Goal: Information Seeking & Learning: Learn about a topic

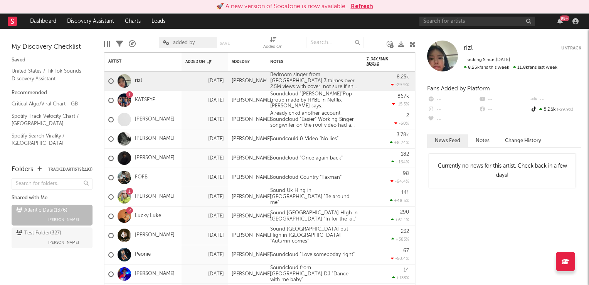
click at [363, 5] on button "Refresh" at bounding box center [362, 6] width 22 height 9
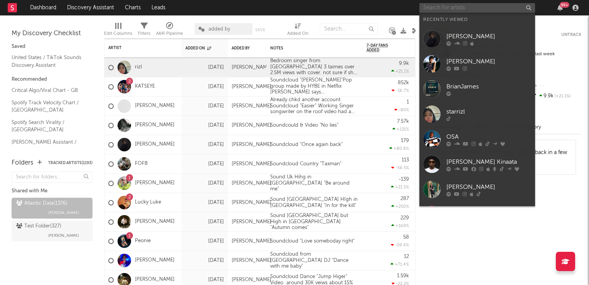
click at [463, 5] on input "text" at bounding box center [478, 8] width 116 height 10
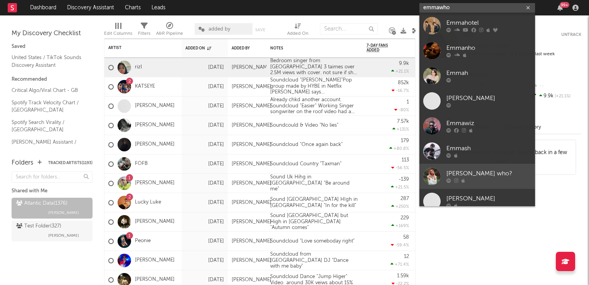
type input "emmawho"
click at [467, 177] on div "emma who?" at bounding box center [489, 173] width 85 height 9
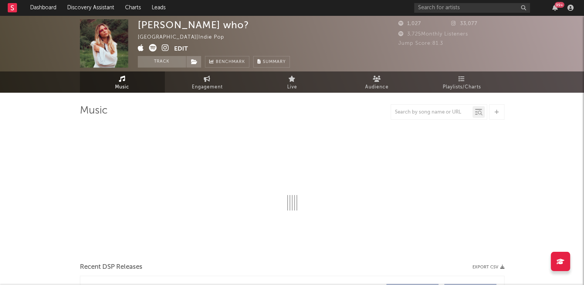
select select "1w"
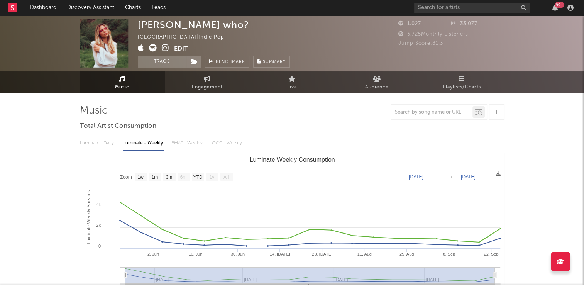
click at [163, 47] on icon at bounding box center [165, 48] width 7 height 8
click at [155, 64] on button "Track" at bounding box center [162, 62] width 48 height 12
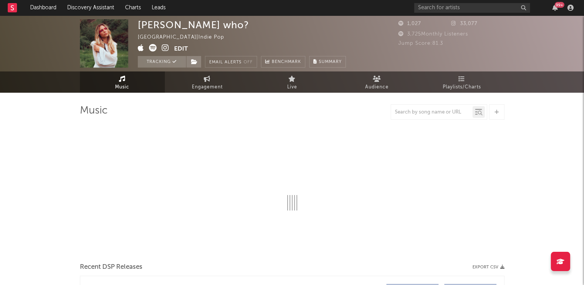
select select "1w"
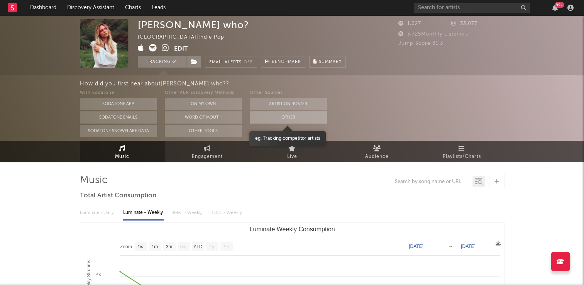
click at [261, 119] on button "Other" at bounding box center [288, 117] width 77 height 12
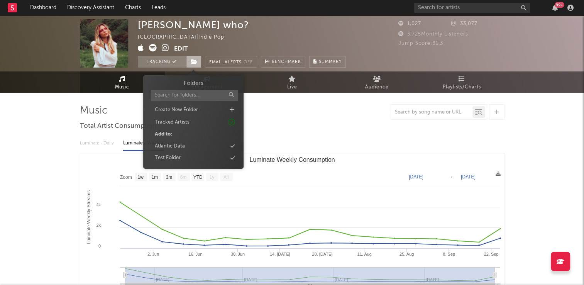
click at [192, 64] on icon at bounding box center [194, 61] width 7 height 5
click at [182, 144] on div "Atlantic Data" at bounding box center [170, 146] width 30 height 8
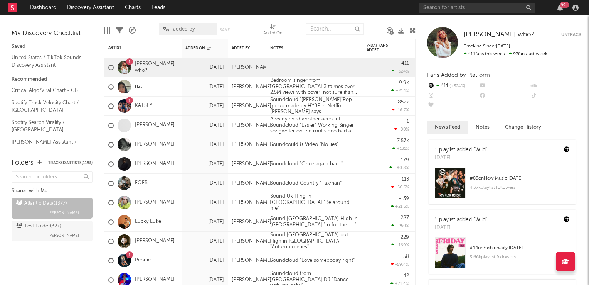
drag, startPoint x: 414, startPoint y: 30, endPoint x: 396, endPoint y: 35, distance: 18.2
click at [414, 30] on icon at bounding box center [413, 31] width 6 height 6
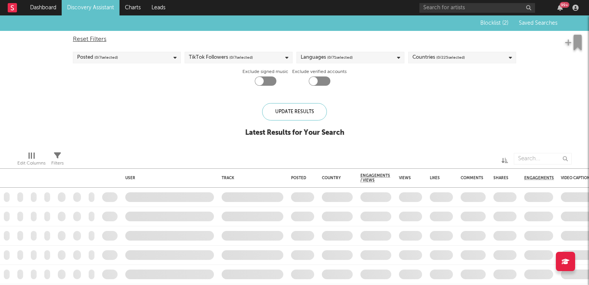
checkbox input "true"
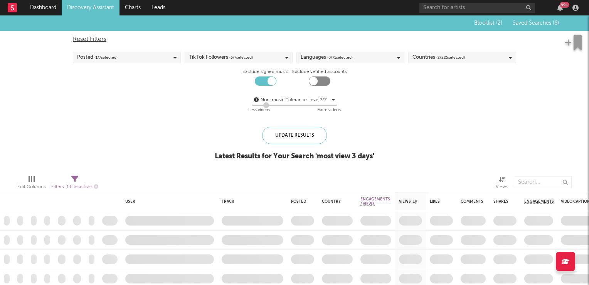
click at [92, 8] on link "Discovery Assistant" at bounding box center [91, 7] width 58 height 15
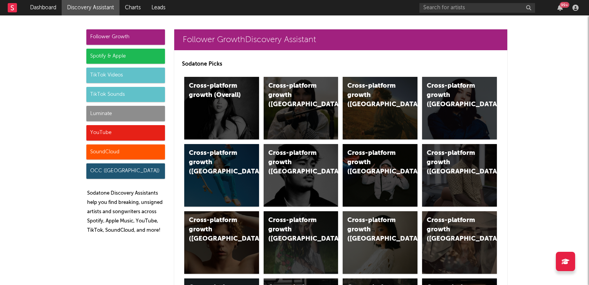
click at [105, 78] on div "TikTok Videos" at bounding box center [125, 74] width 79 height 15
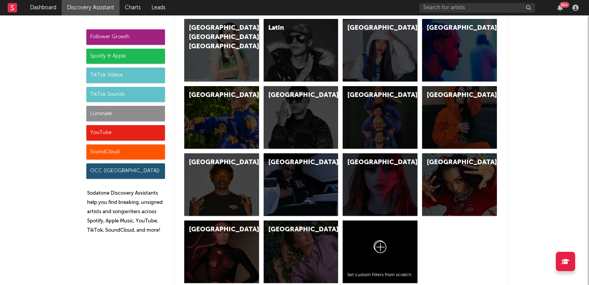
scroll to position [2549, 0]
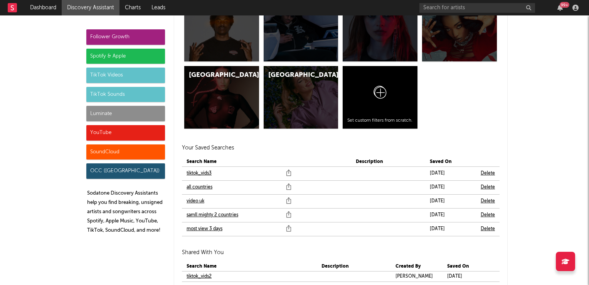
click at [195, 201] on link "video uk" at bounding box center [196, 200] width 18 height 9
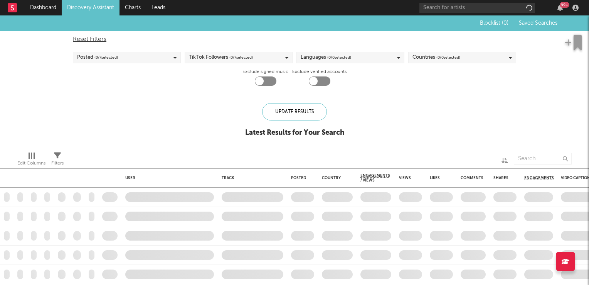
checkbox input "true"
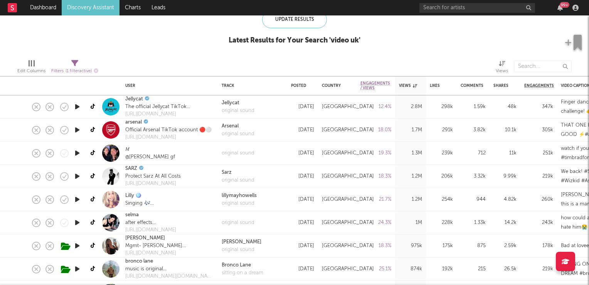
click at [78, 199] on icon "button" at bounding box center [77, 199] width 8 height 10
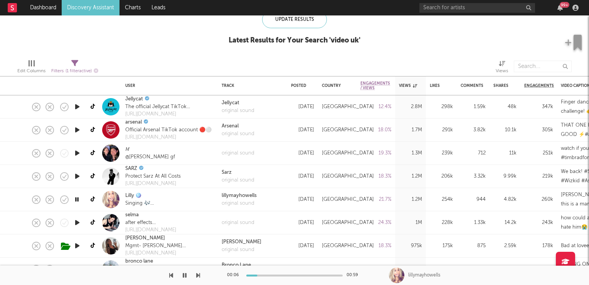
click at [76, 201] on icon "button" at bounding box center [76, 199] width 7 height 10
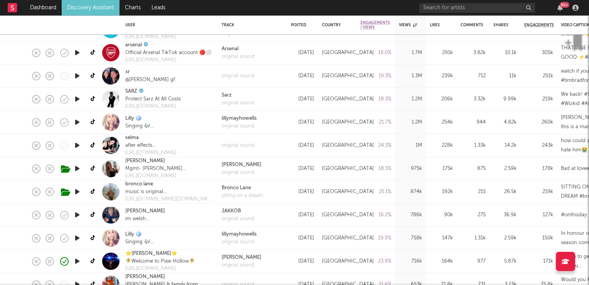
click at [78, 169] on icon "button" at bounding box center [77, 169] width 8 height 10
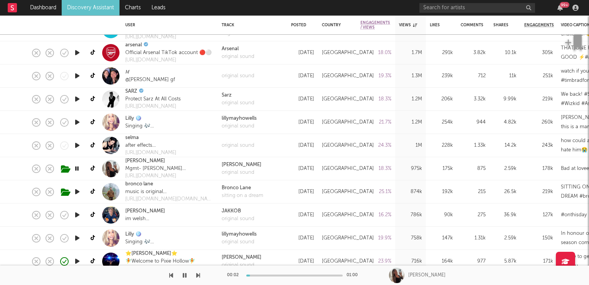
click at [78, 169] on icon "button" at bounding box center [76, 169] width 7 height 10
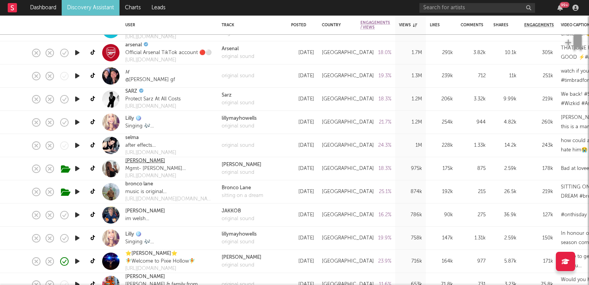
click at [136, 161] on link "Abigail liddle" at bounding box center [145, 161] width 40 height 8
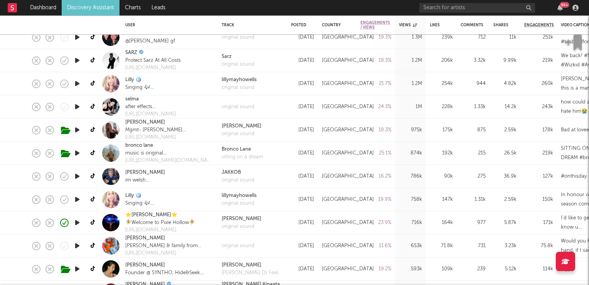
click at [78, 200] on icon "button" at bounding box center [77, 199] width 8 height 10
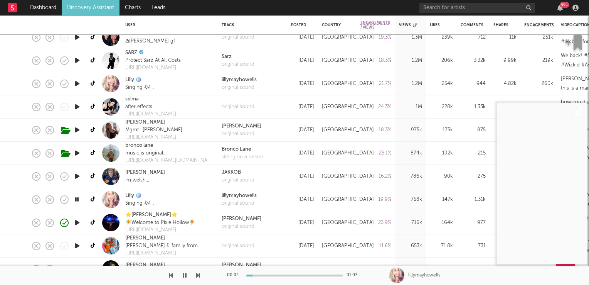
click at [78, 200] on icon "button" at bounding box center [76, 199] width 7 height 10
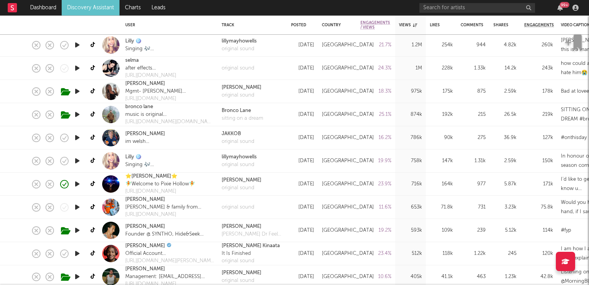
click at [76, 185] on icon "button" at bounding box center [77, 184] width 8 height 10
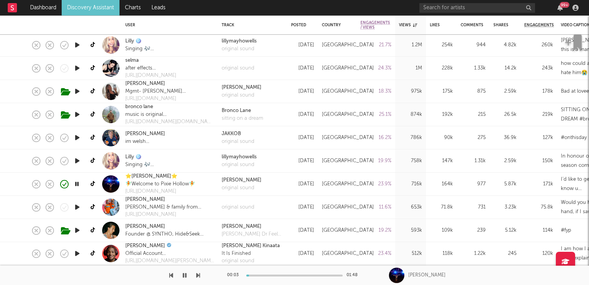
click at [77, 183] on icon "button" at bounding box center [76, 184] width 7 height 10
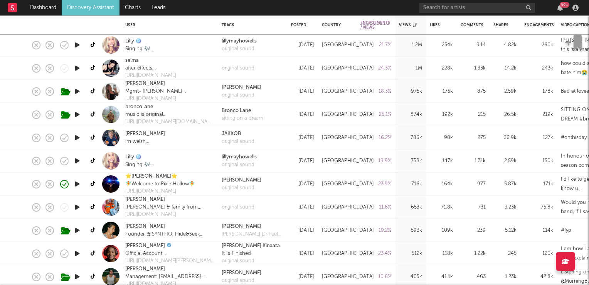
click at [78, 209] on icon "button" at bounding box center [77, 207] width 8 height 10
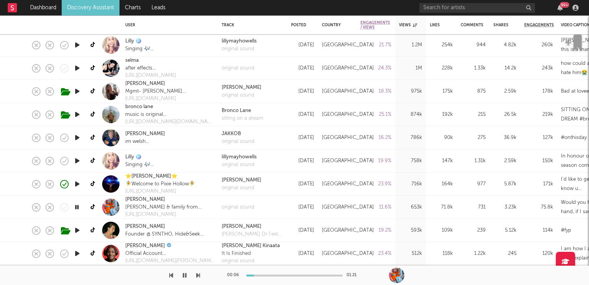
click at [76, 206] on icon "button" at bounding box center [76, 207] width 7 height 10
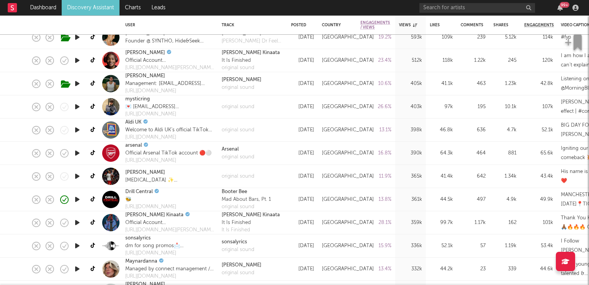
click at [73, 224] on icon "button" at bounding box center [77, 223] width 8 height 10
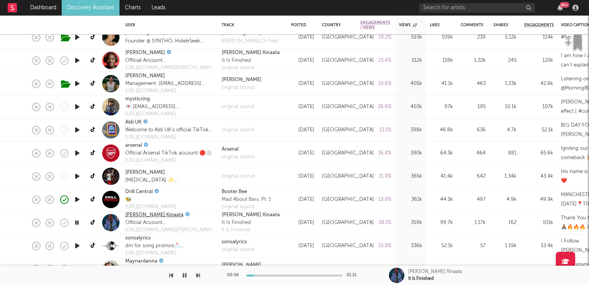
click at [147, 216] on link "Kofi Kinaata" at bounding box center [154, 215] width 58 height 8
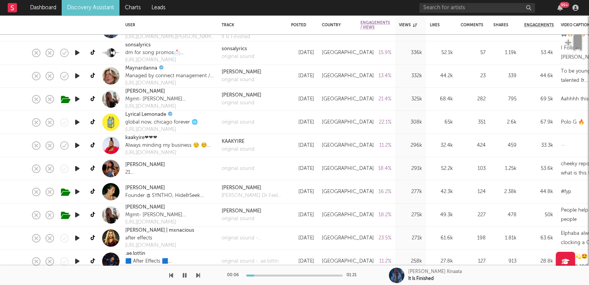
click at [77, 169] on icon "button" at bounding box center [77, 169] width 8 height 10
click at [77, 169] on icon "button" at bounding box center [76, 169] width 7 height 10
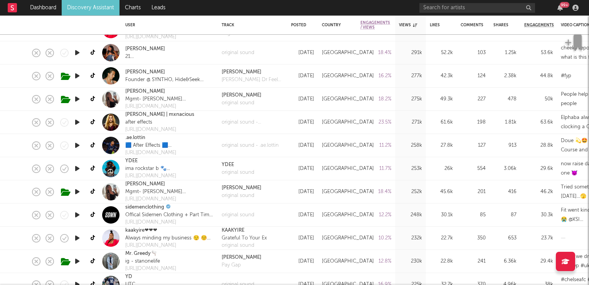
click at [79, 167] on icon "button" at bounding box center [77, 169] width 8 height 10
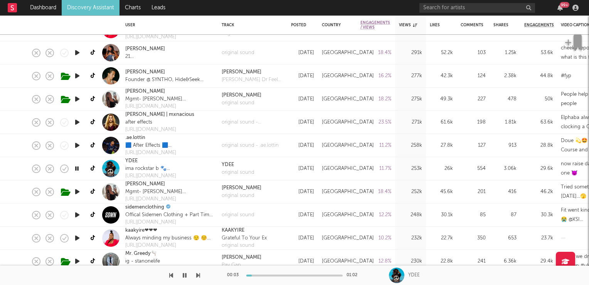
click at [79, 167] on icon "button" at bounding box center [76, 169] width 7 height 10
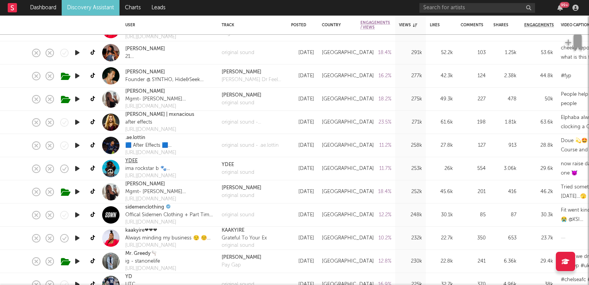
click at [132, 160] on link "YDEE" at bounding box center [131, 161] width 12 height 8
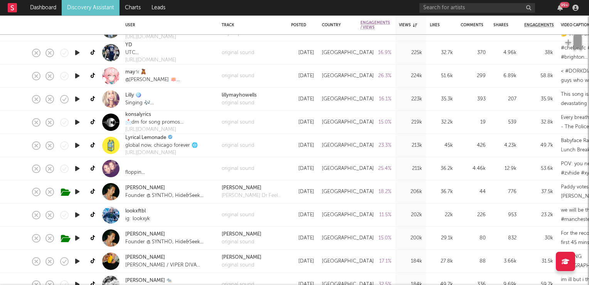
click at [77, 169] on icon "button" at bounding box center [77, 169] width 8 height 10
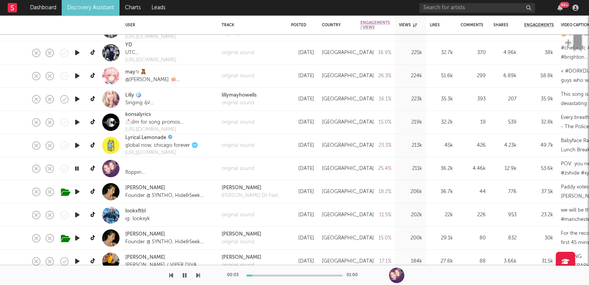
click at [77, 169] on icon "button" at bounding box center [76, 169] width 7 height 10
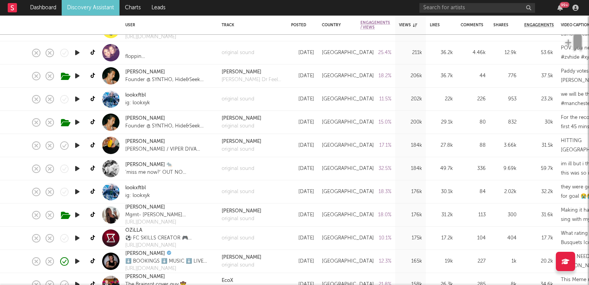
click at [77, 169] on icon "button" at bounding box center [77, 169] width 8 height 10
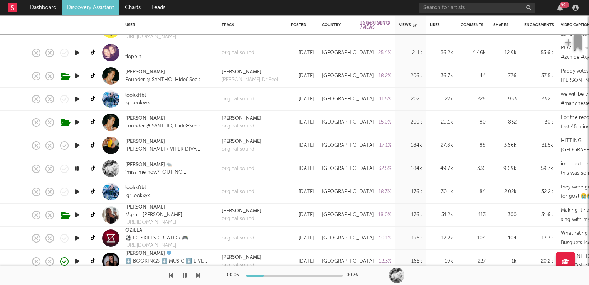
click at [77, 169] on icon "button" at bounding box center [76, 169] width 7 height 10
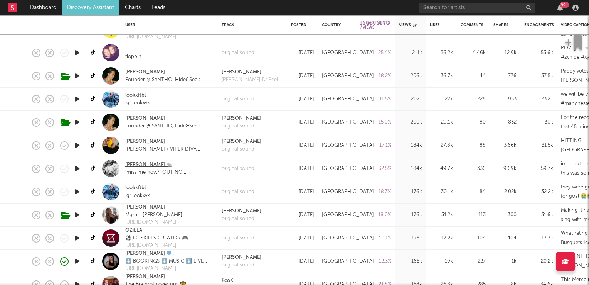
click at [130, 163] on link "ruth gitau 🐀" at bounding box center [148, 165] width 47 height 8
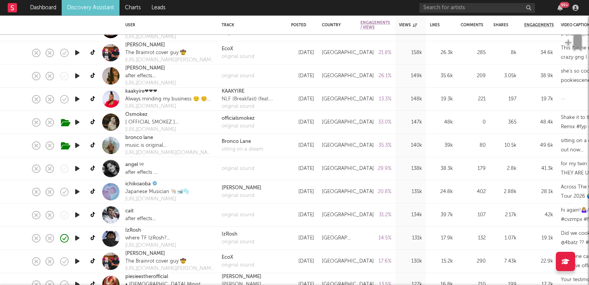
click at [77, 190] on icon "button" at bounding box center [77, 192] width 8 height 10
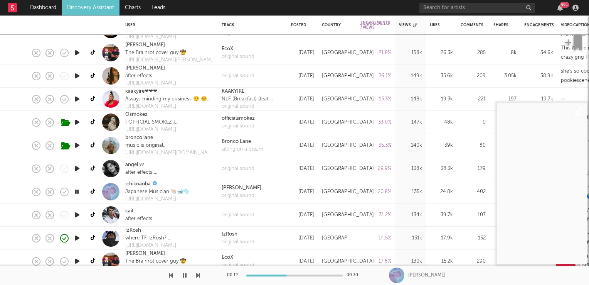
click at [77, 190] on icon "button" at bounding box center [76, 192] width 7 height 10
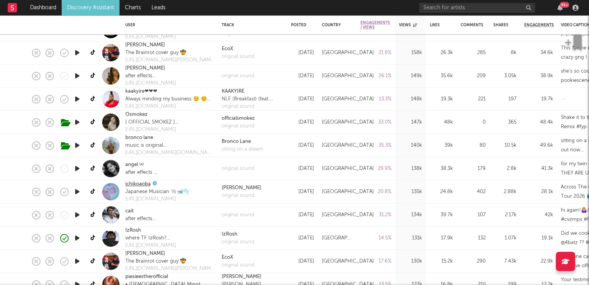
click at [133, 181] on link "ichikoaoba" at bounding box center [137, 184] width 25 height 8
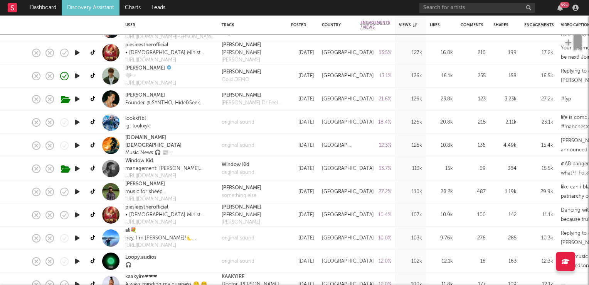
click at [74, 193] on icon "button" at bounding box center [77, 192] width 8 height 10
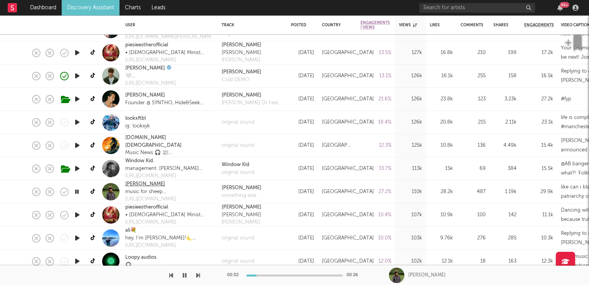
click at [139, 186] on link "[PERSON_NAME]" at bounding box center [145, 184] width 40 height 8
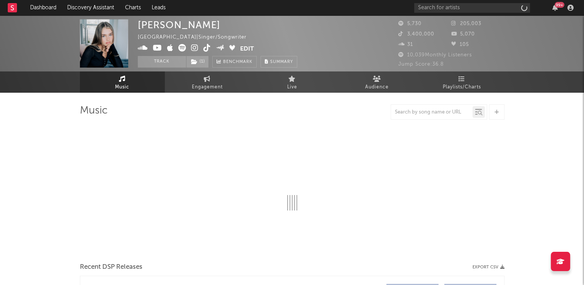
select select "6m"
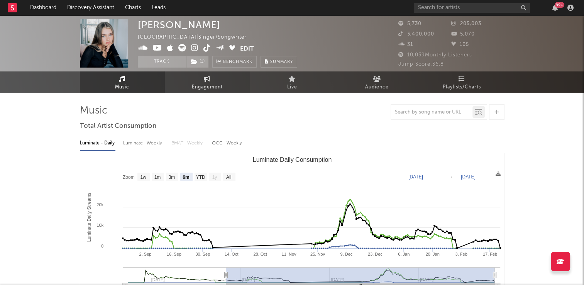
click at [207, 83] on span "Engagement" at bounding box center [207, 87] width 31 height 9
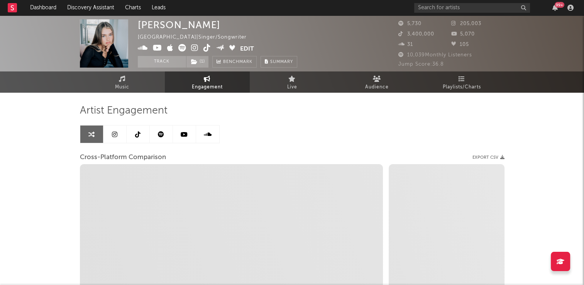
select select "1w"
click at [137, 137] on icon at bounding box center [137, 134] width 5 height 6
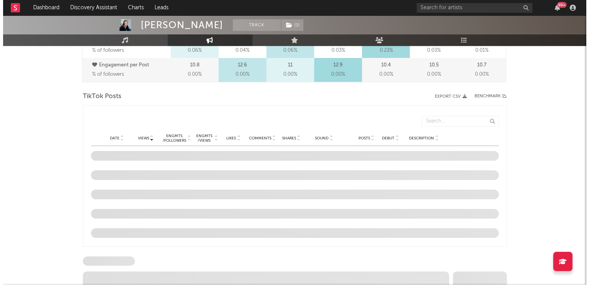
scroll to position [347, 0]
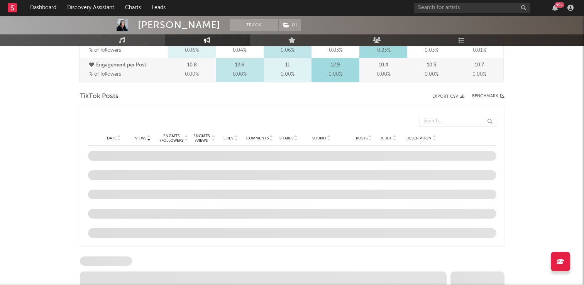
select select "6m"
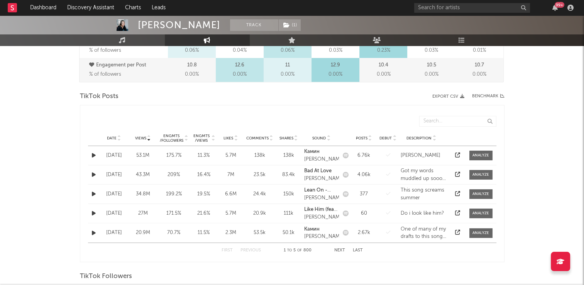
click at [119, 138] on icon at bounding box center [119, 139] width 4 height 3
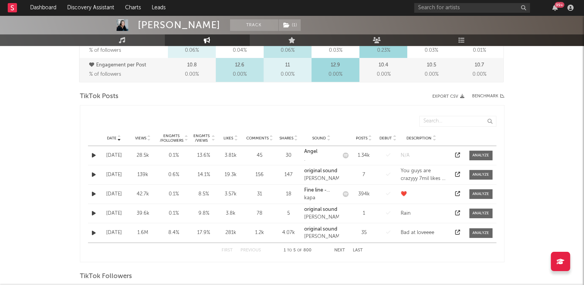
click at [93, 231] on icon "button" at bounding box center [94, 232] width 4 height 5
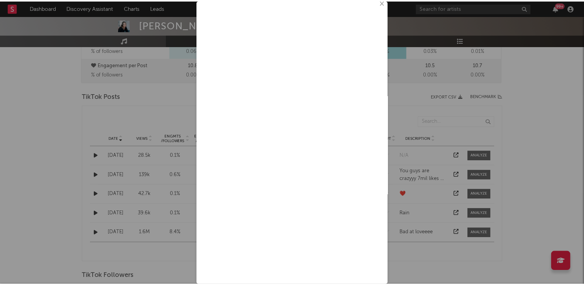
scroll to position [0, 0]
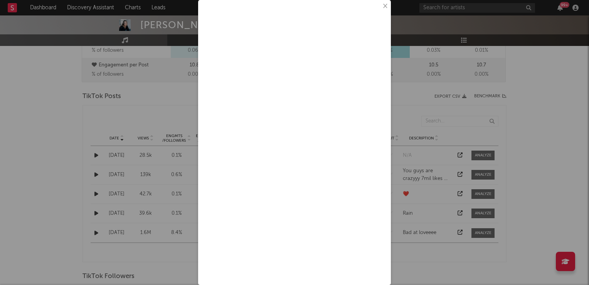
click at [381, 8] on button "×" at bounding box center [385, 6] width 8 height 8
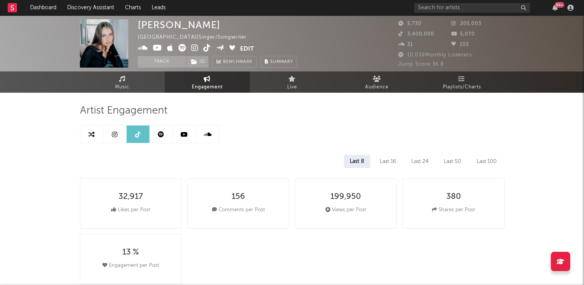
click at [205, 47] on icon at bounding box center [206, 48] width 7 height 8
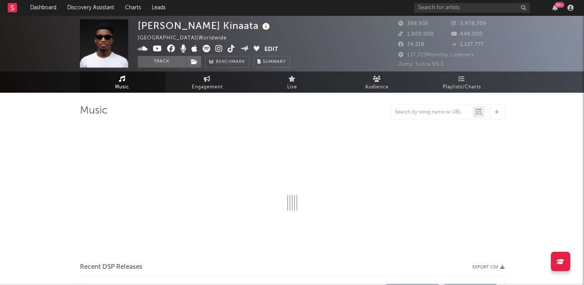
select select "6m"
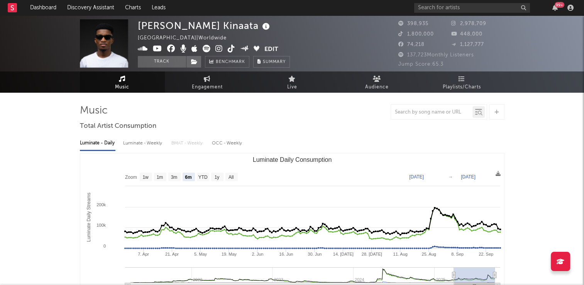
click at [260, 27] on icon at bounding box center [265, 26] width 11 height 11
click at [228, 51] on icon at bounding box center [231, 49] width 7 height 8
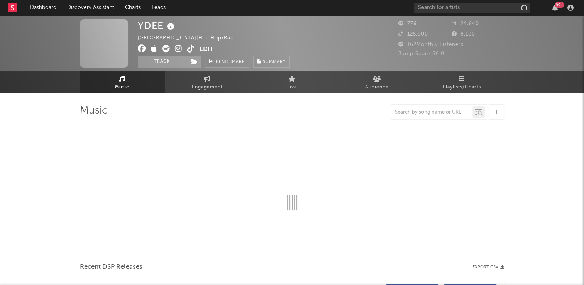
select select "6m"
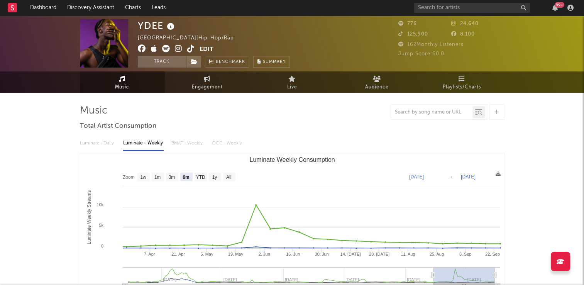
drag, startPoint x: 170, startPoint y: 62, endPoint x: 170, endPoint y: 46, distance: 16.2
click at [170, 62] on button "Track" at bounding box center [162, 62] width 48 height 12
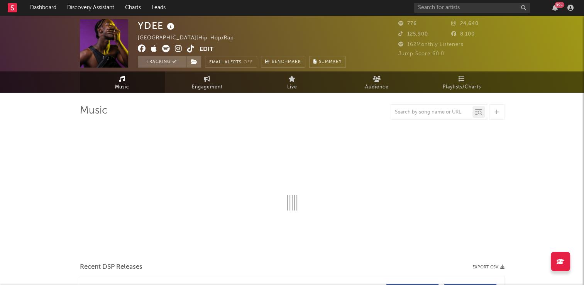
click at [170, 29] on icon at bounding box center [170, 26] width 11 height 11
select select "6m"
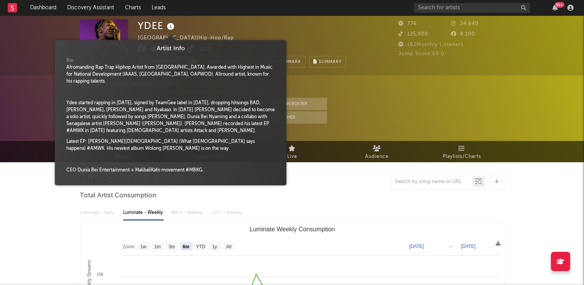
click at [250, 27] on div "YDEE [GEOGRAPHIC_DATA] | Hip-Hop/Rap Edit Tracking Email Alerts Off Benchmark S…" at bounding box center [242, 43] width 208 height 48
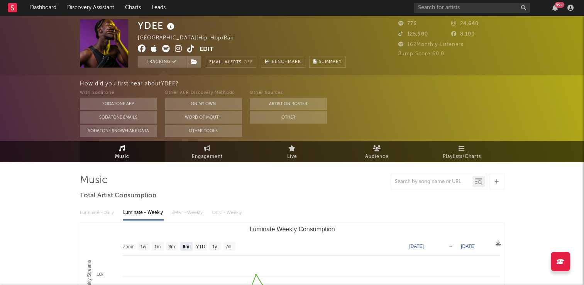
click at [191, 48] on icon at bounding box center [190, 49] width 7 height 8
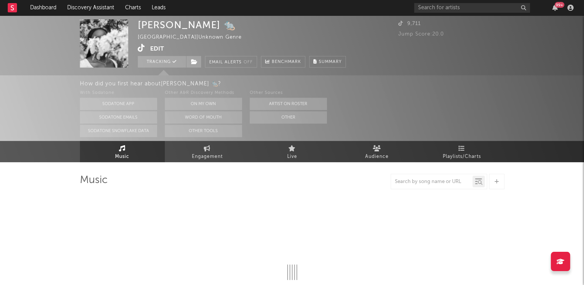
select select "1w"
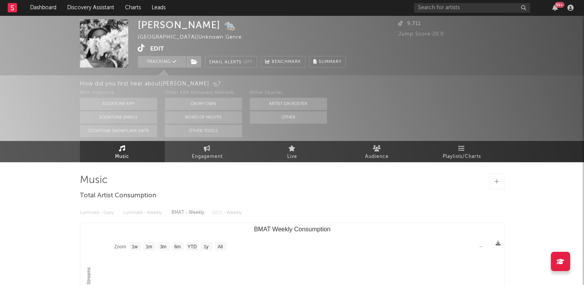
click at [142, 48] on icon at bounding box center [141, 48] width 7 height 8
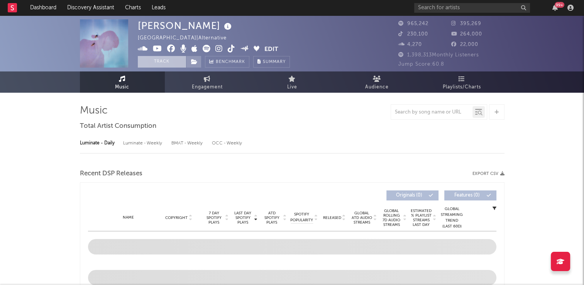
select select "6m"
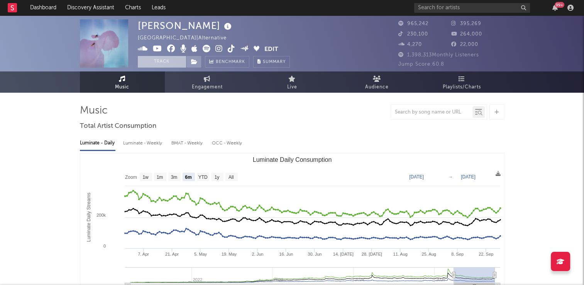
click at [153, 62] on button "Track" at bounding box center [162, 62] width 48 height 12
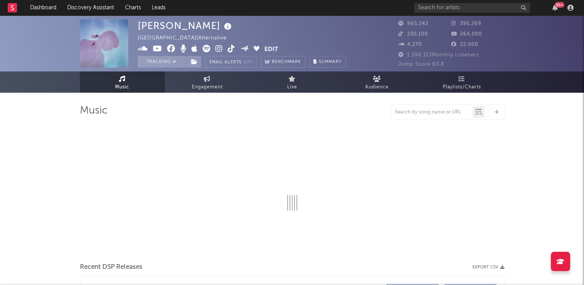
select select "6m"
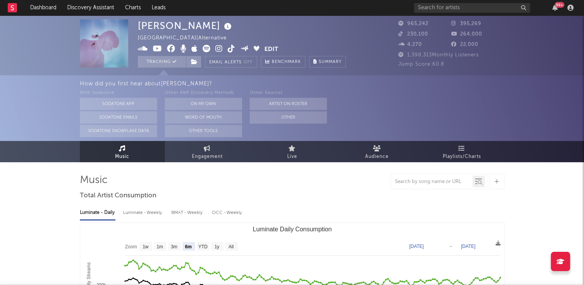
click at [231, 50] on icon at bounding box center [231, 49] width 7 height 8
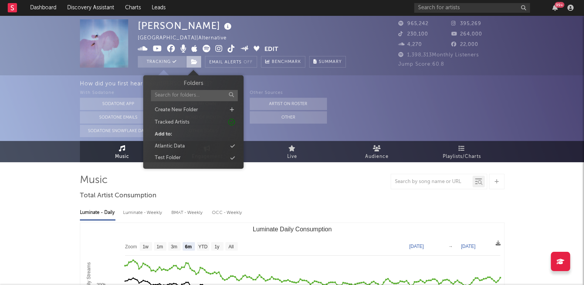
click at [192, 61] on icon at bounding box center [194, 61] width 7 height 5
click at [201, 143] on div "Atlantic Data" at bounding box center [193, 146] width 89 height 10
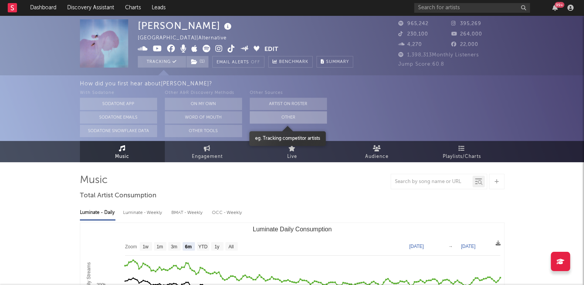
click at [292, 119] on button "Other" at bounding box center [288, 117] width 77 height 12
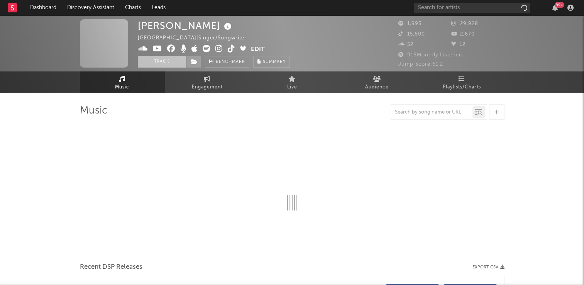
select select "6m"
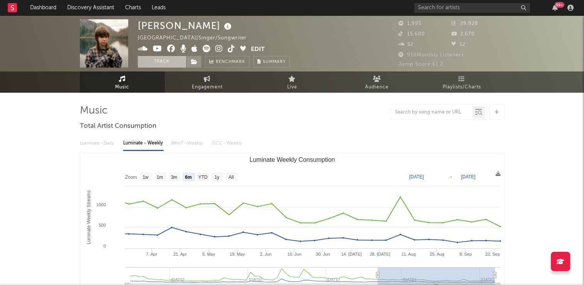
click at [154, 62] on button "Track" at bounding box center [162, 62] width 48 height 12
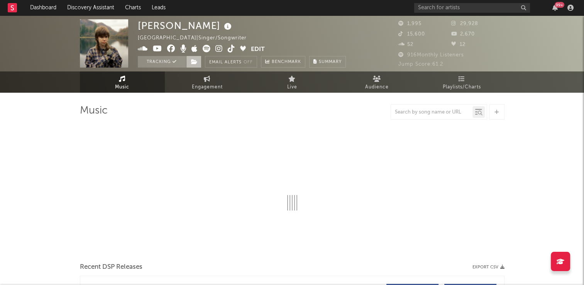
click at [194, 61] on icon at bounding box center [194, 61] width 7 height 5
select select "6m"
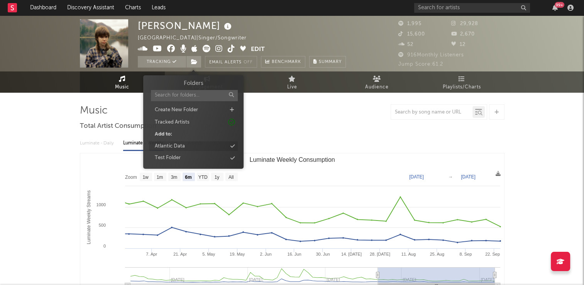
click at [194, 146] on div "Atlantic Data" at bounding box center [193, 146] width 89 height 10
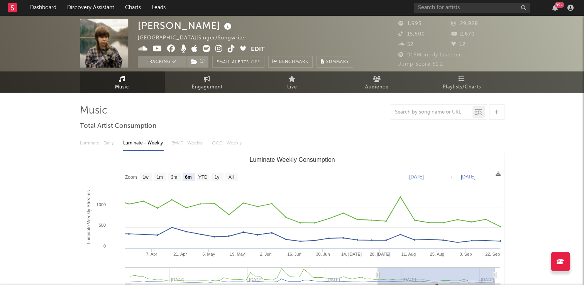
click at [290, 35] on div "[PERSON_NAME] [GEOGRAPHIC_DATA] | Singer/Songwriter Edit Tracking ( 1 ) Email A…" at bounding box center [245, 43] width 215 height 48
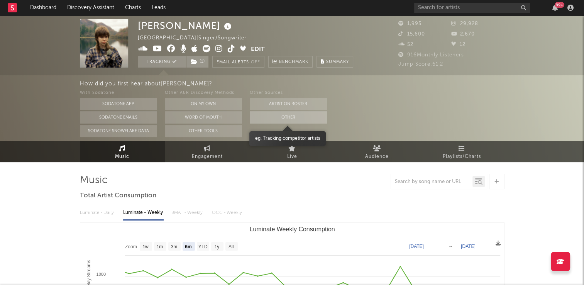
click at [265, 118] on button "Other" at bounding box center [288, 117] width 77 height 12
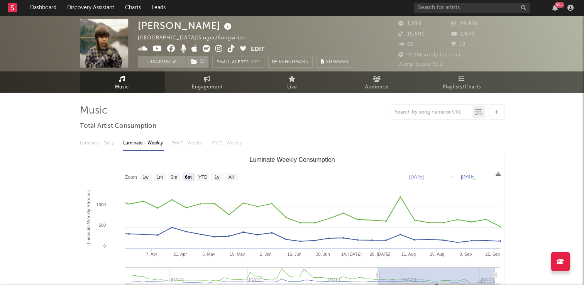
click at [233, 49] on icon at bounding box center [231, 49] width 7 height 8
click at [221, 86] on span "Engagement" at bounding box center [207, 87] width 31 height 9
select select "1w"
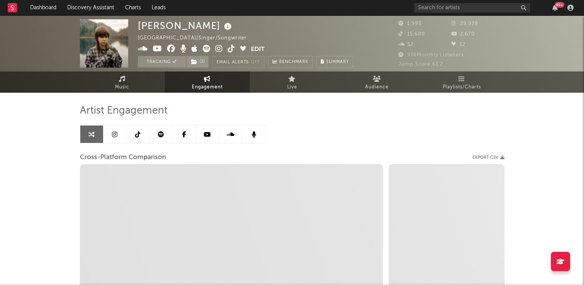
click at [139, 136] on icon at bounding box center [137, 134] width 5 height 6
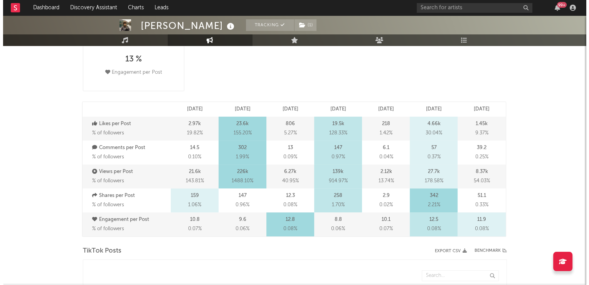
scroll to position [347, 0]
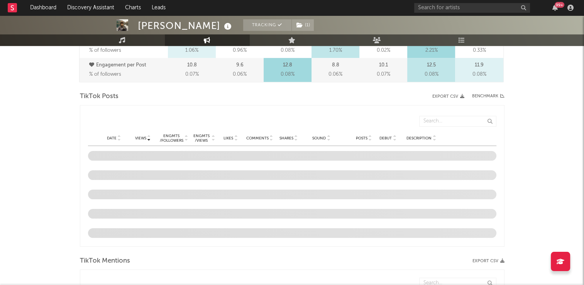
select select "6m"
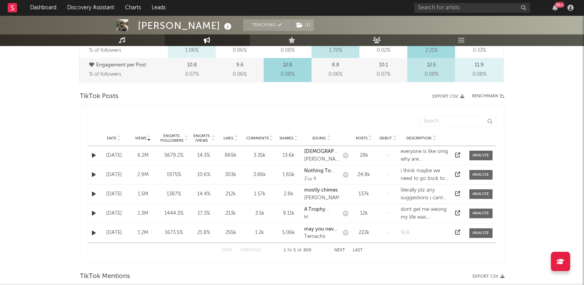
click at [118, 136] on icon at bounding box center [119, 136] width 4 height 3
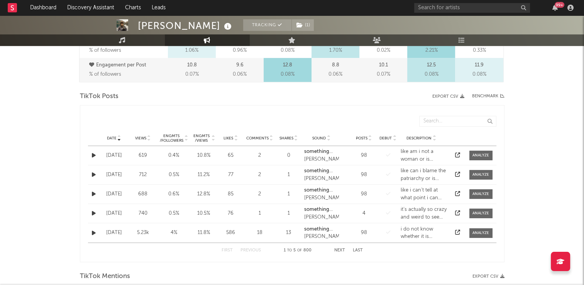
click at [339, 251] on button "Next" at bounding box center [339, 250] width 11 height 4
click at [92, 154] on icon "button" at bounding box center [94, 155] width 4 height 5
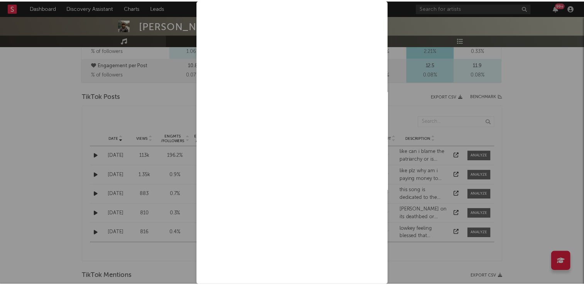
scroll to position [0, 0]
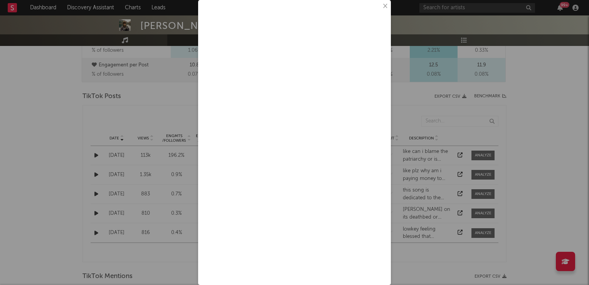
click at [381, 5] on button "×" at bounding box center [385, 6] width 8 height 8
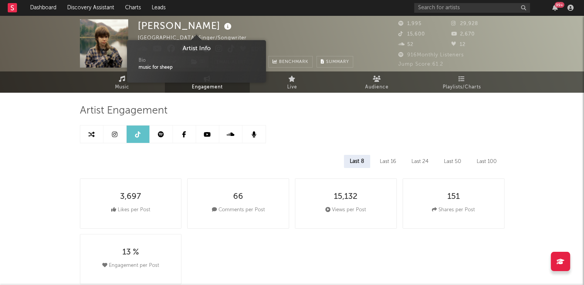
click at [222, 25] on icon at bounding box center [227, 26] width 11 height 11
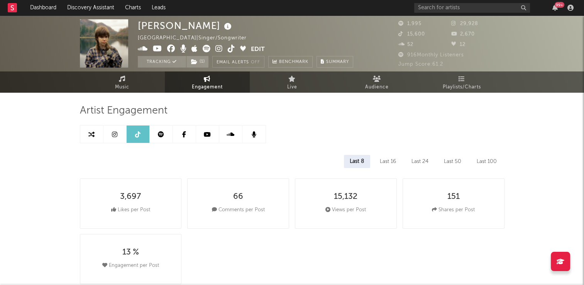
click at [234, 20] on div "[PERSON_NAME] [GEOGRAPHIC_DATA] | Singer/Songwriter Edit Tracking ( 1 ) Email A…" at bounding box center [245, 43] width 215 height 48
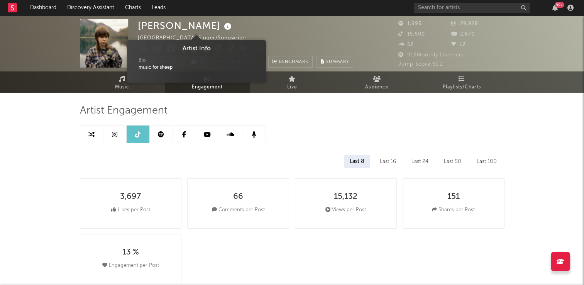
click at [222, 26] on icon at bounding box center [227, 26] width 11 height 11
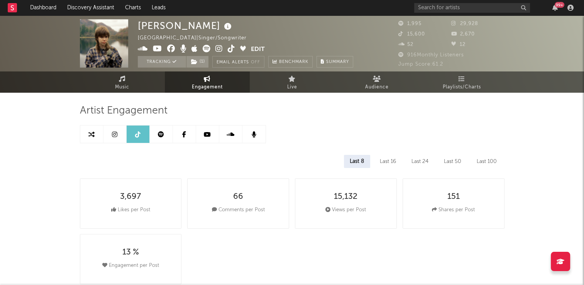
click at [285, 31] on div "[PERSON_NAME] [GEOGRAPHIC_DATA] | Singer/Songwriter Edit Tracking ( 1 ) Email A…" at bounding box center [245, 43] width 215 height 48
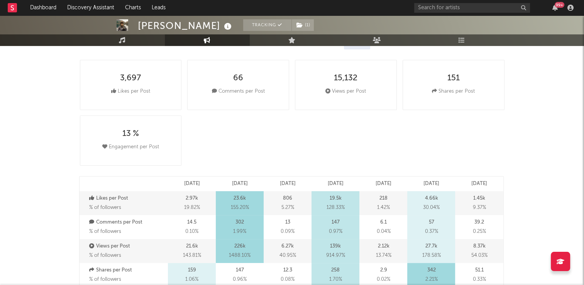
scroll to position [77, 0]
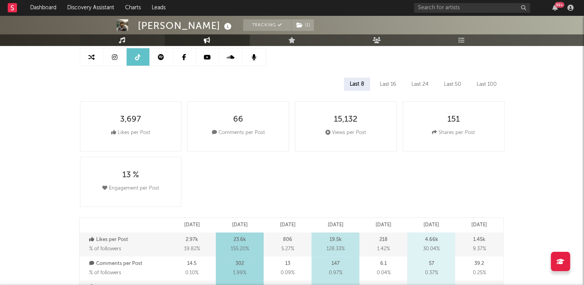
click at [130, 37] on link "Music" at bounding box center [122, 40] width 85 height 12
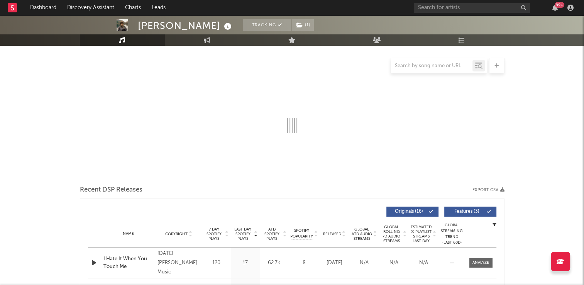
select select "6m"
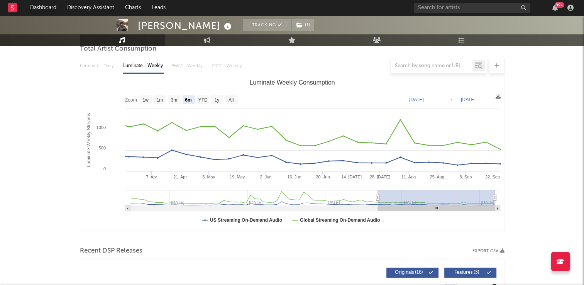
scroll to position [369, 0]
